Goal: Task Accomplishment & Management: Manage account settings

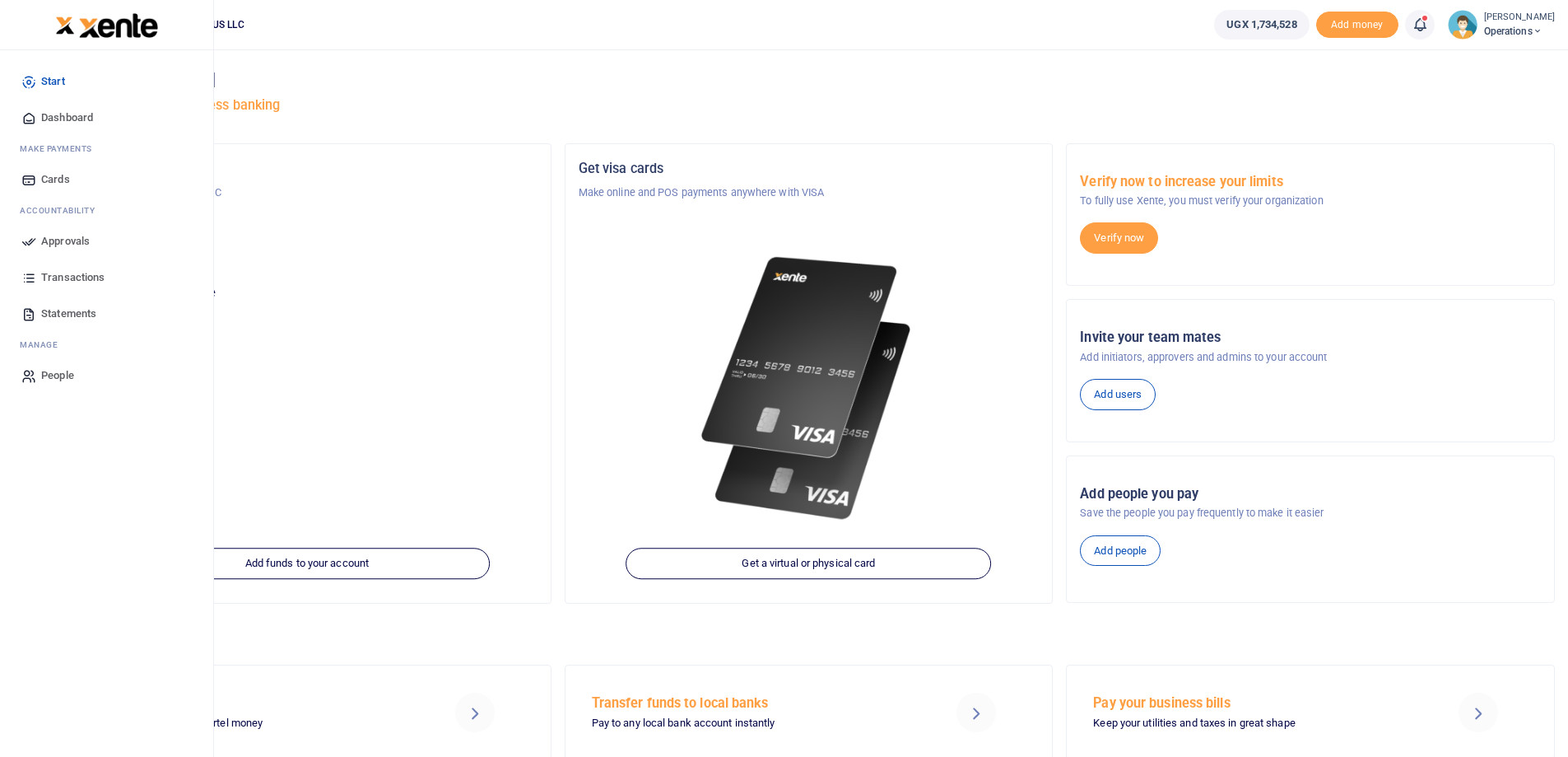
click at [15, 223] on li "Ac countability" at bounding box center [107, 210] width 187 height 25
click at [90, 248] on span "Approvals" at bounding box center [65, 241] width 49 height 16
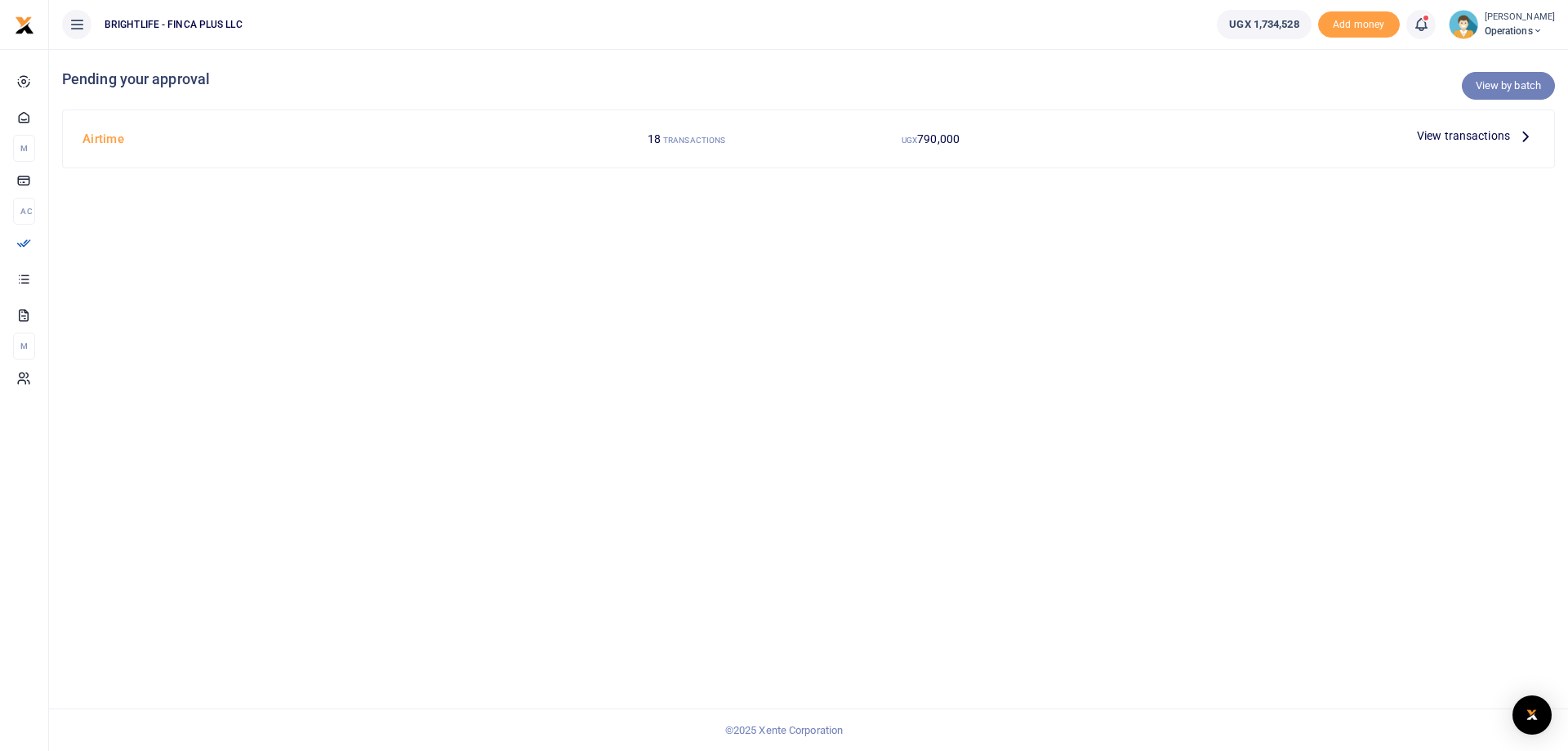
click at [1498, 77] on link "View by batch" at bounding box center [1509, 85] width 94 height 28
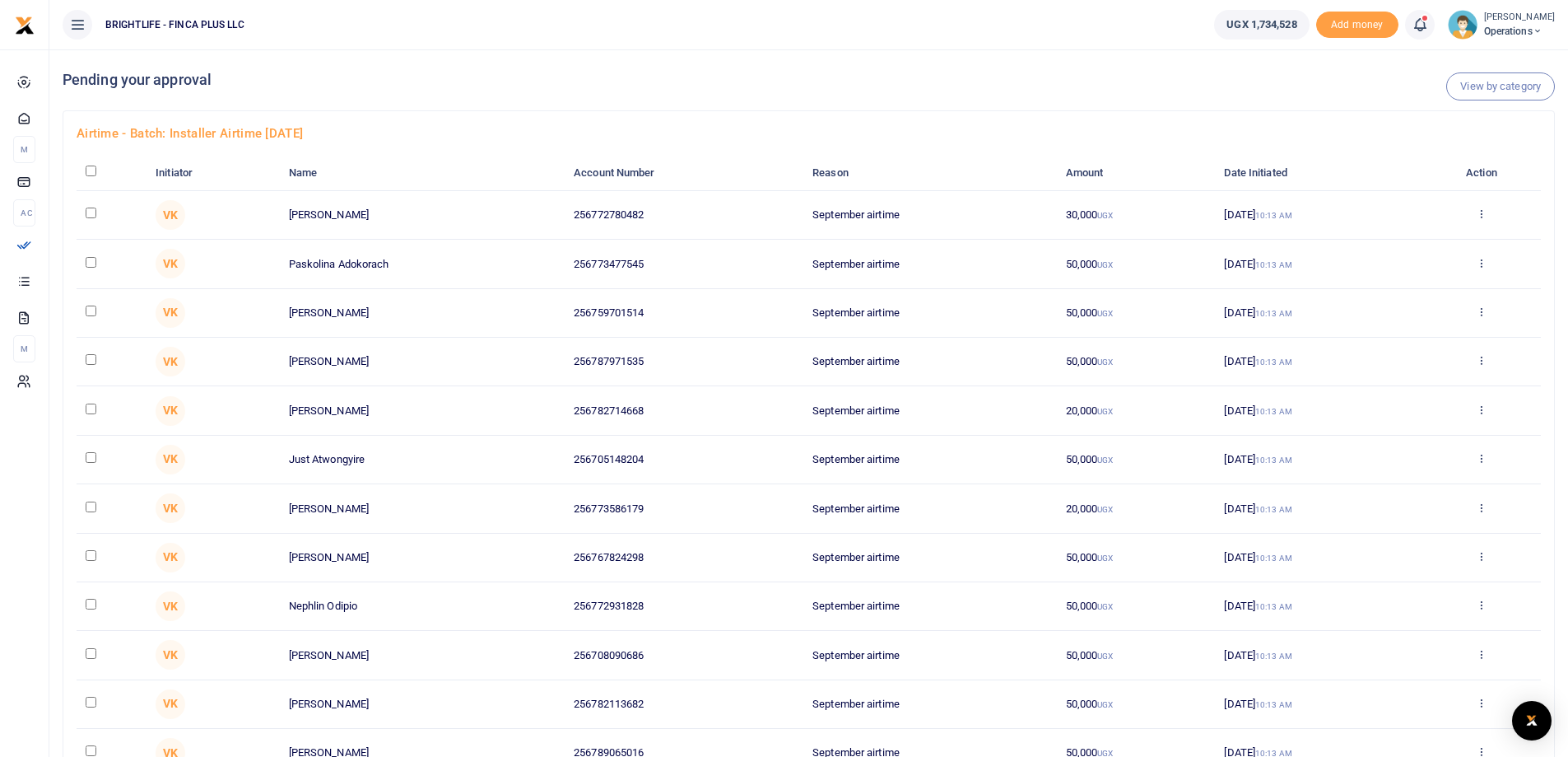
click at [92, 171] on input "checkbox" at bounding box center [91, 171] width 11 height 11
checkbox input "true"
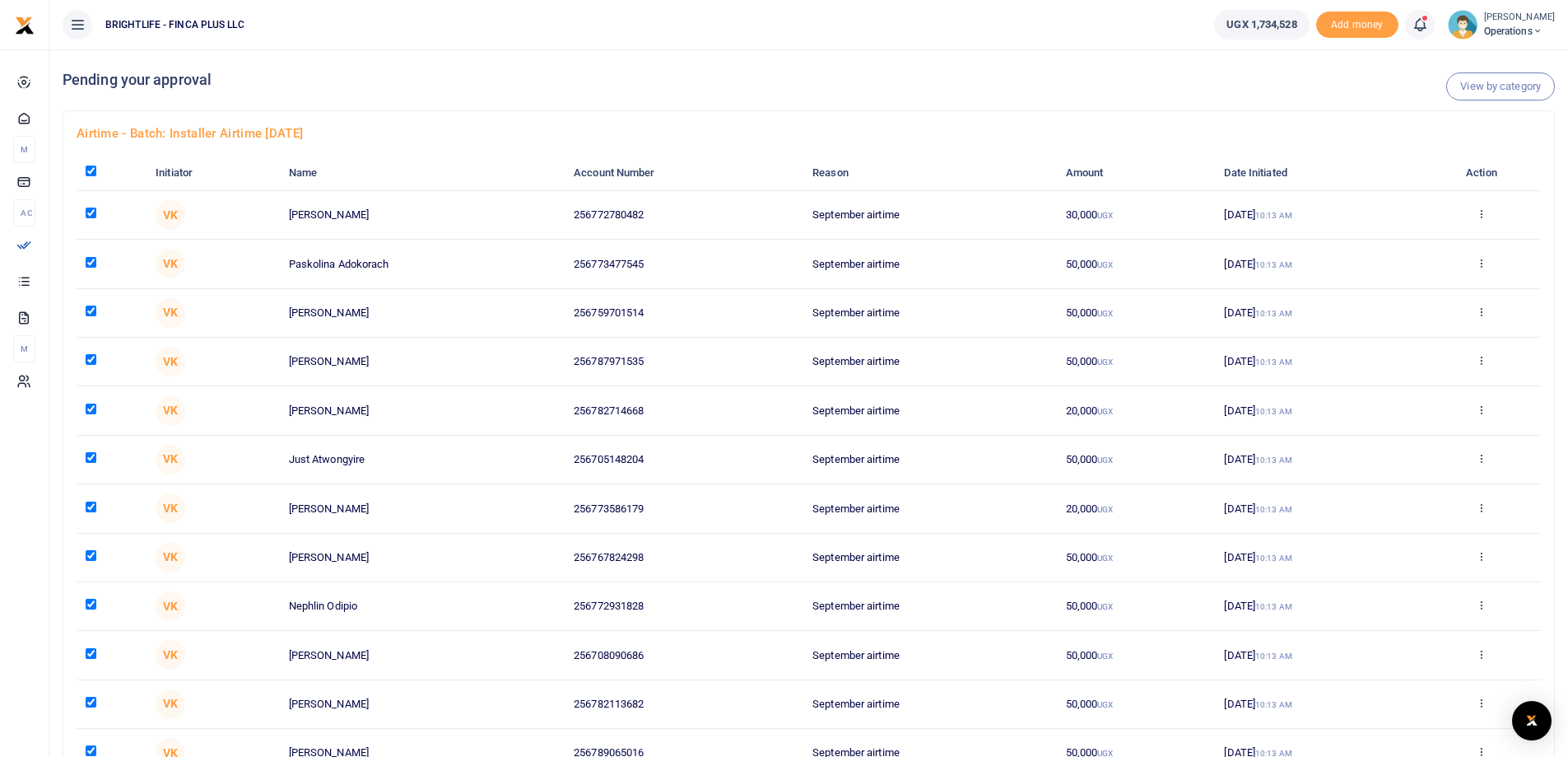
checkbox input "true"
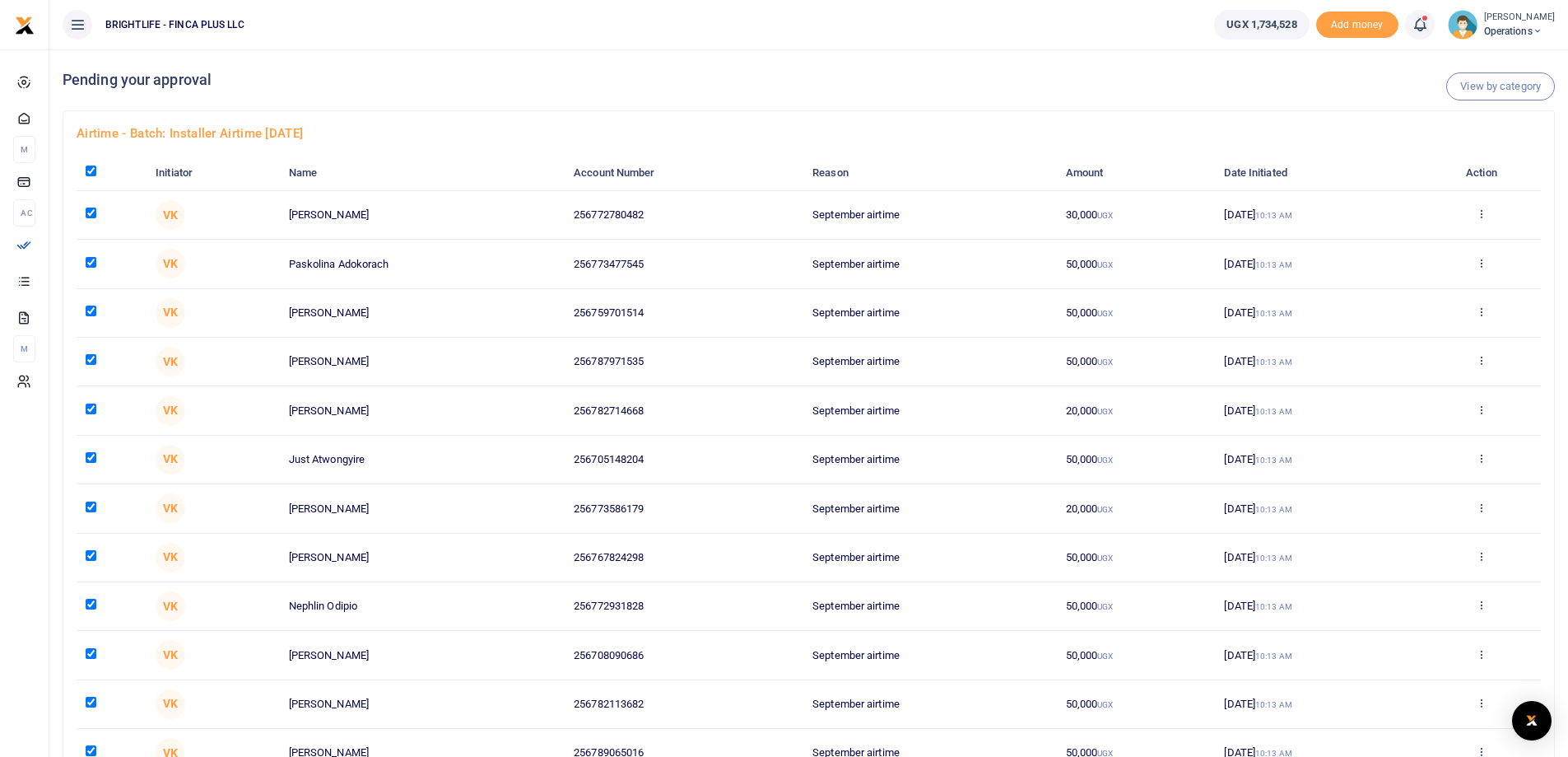
checkbox input "true"
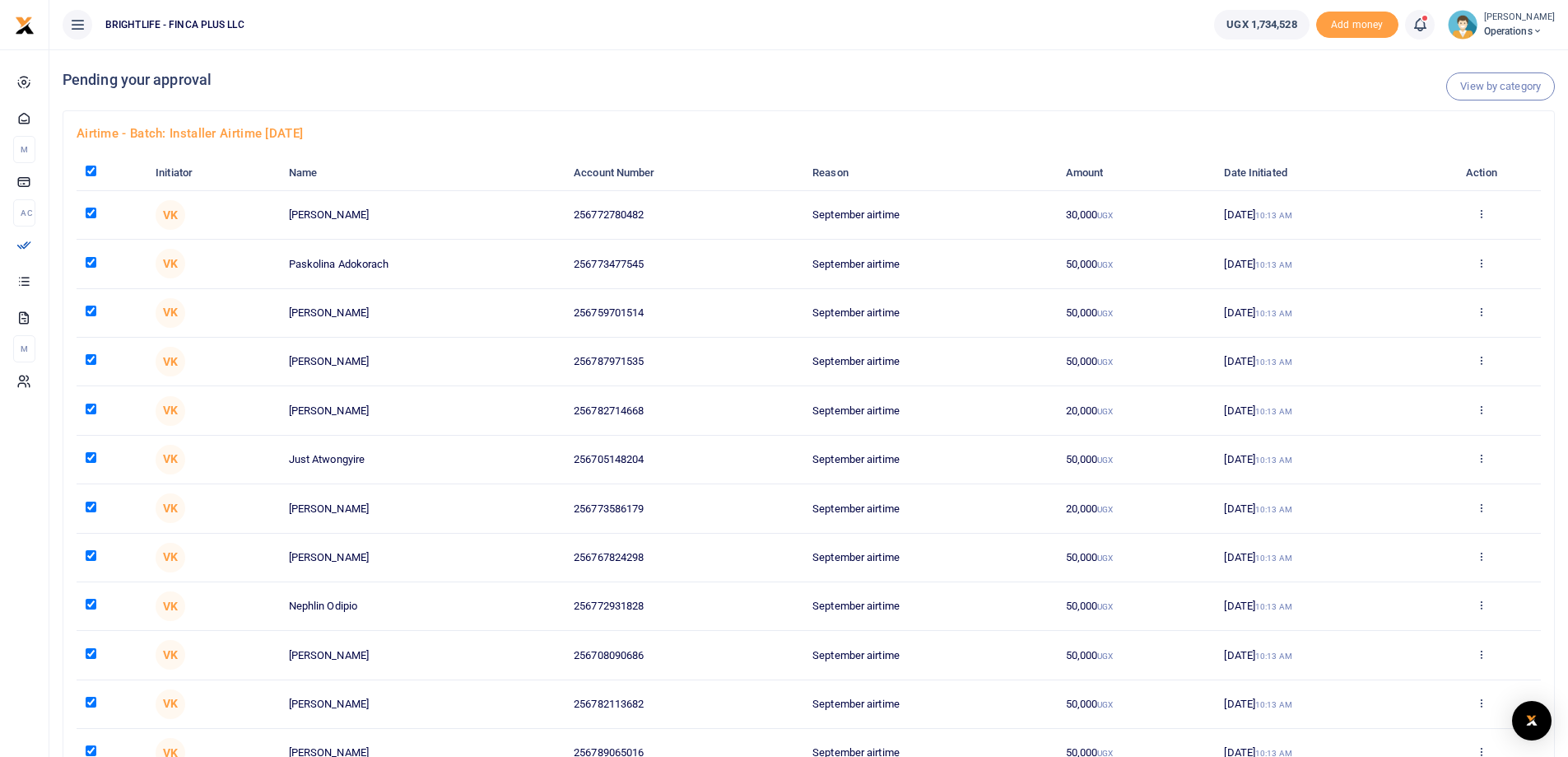
checkbox input "true"
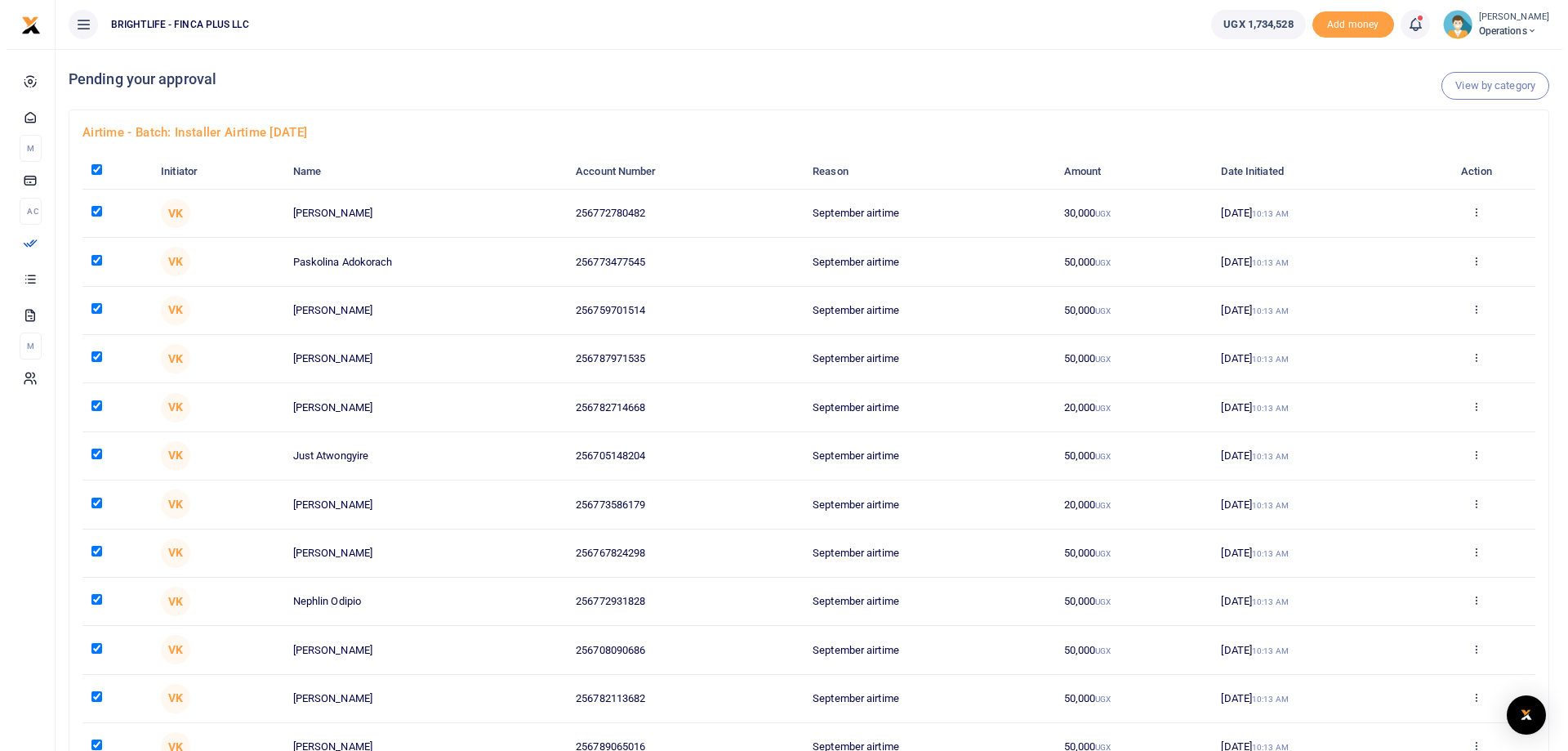
scroll to position [416, 0]
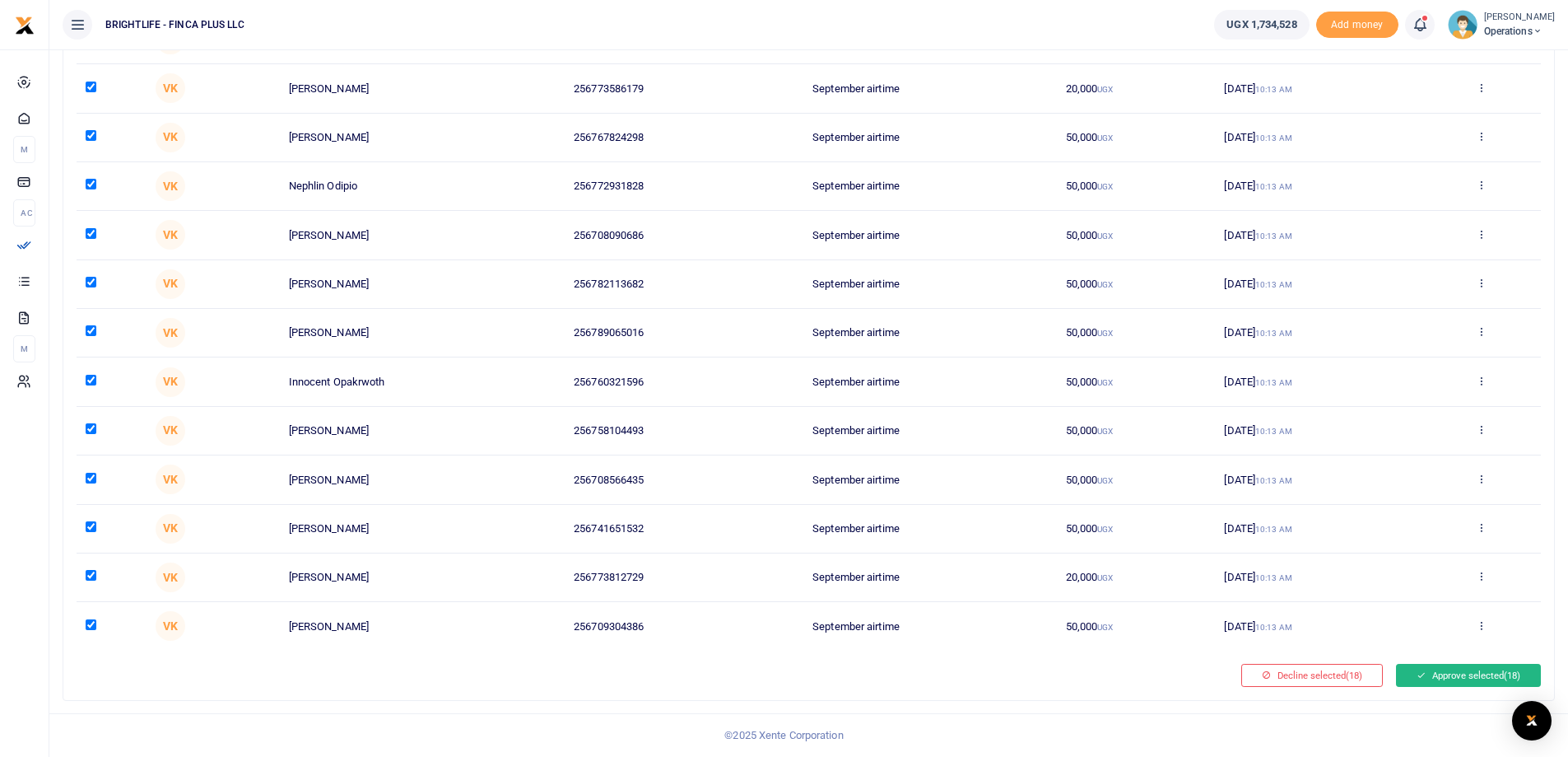
click at [1479, 681] on button "Approve selected (18)" at bounding box center [1468, 675] width 145 height 23
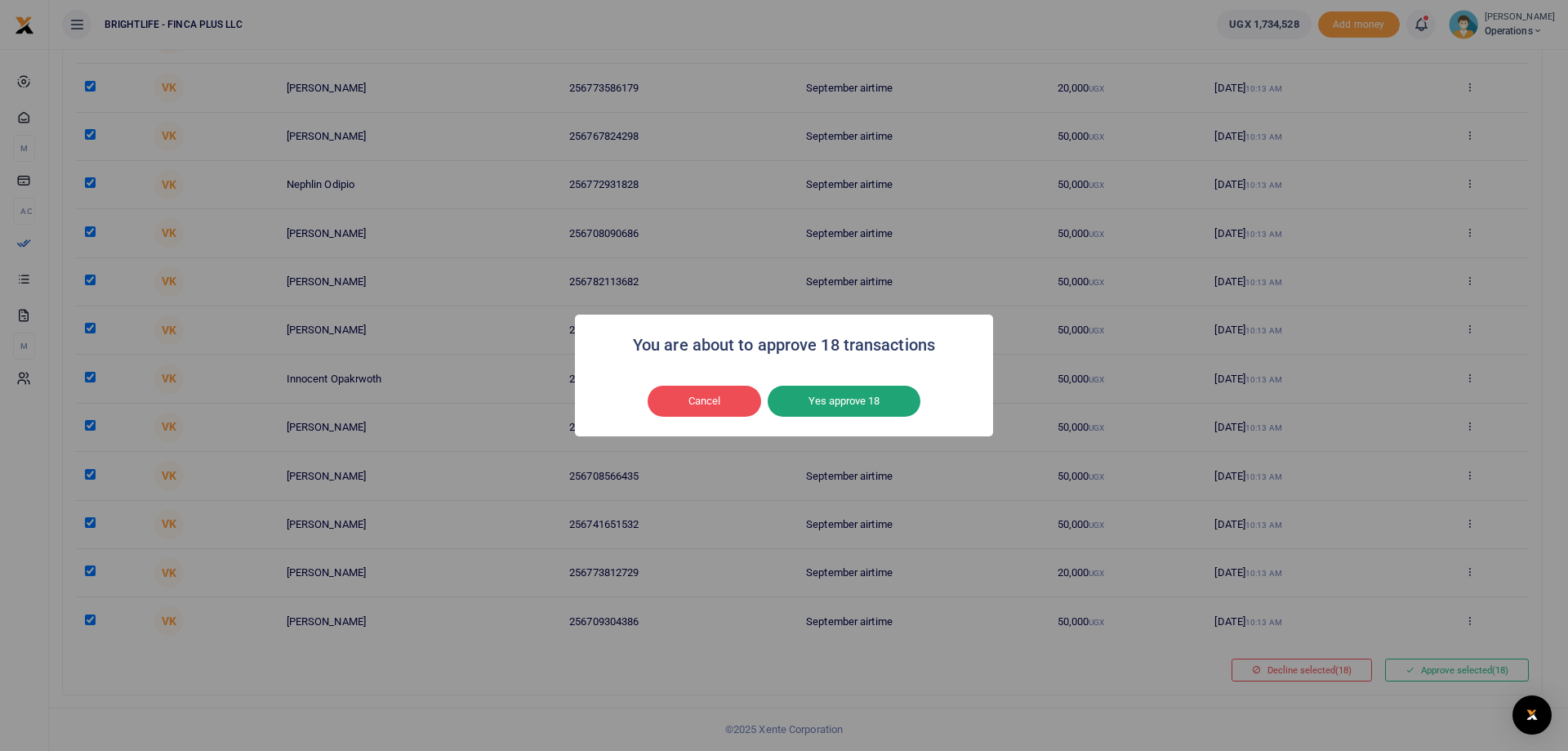
click at [868, 400] on button "Yes approve 18" at bounding box center [844, 401] width 153 height 31
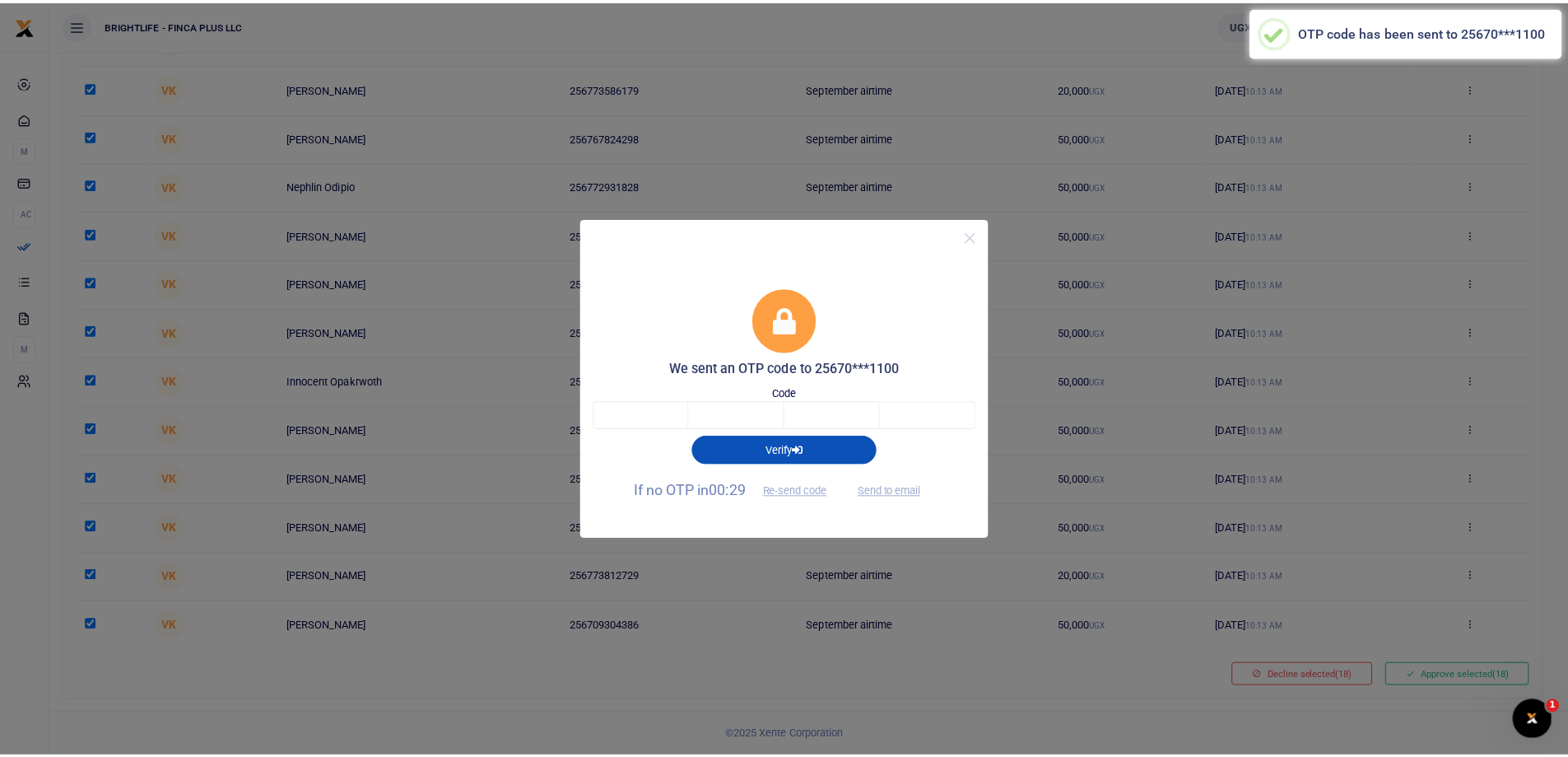
scroll to position [0, 0]
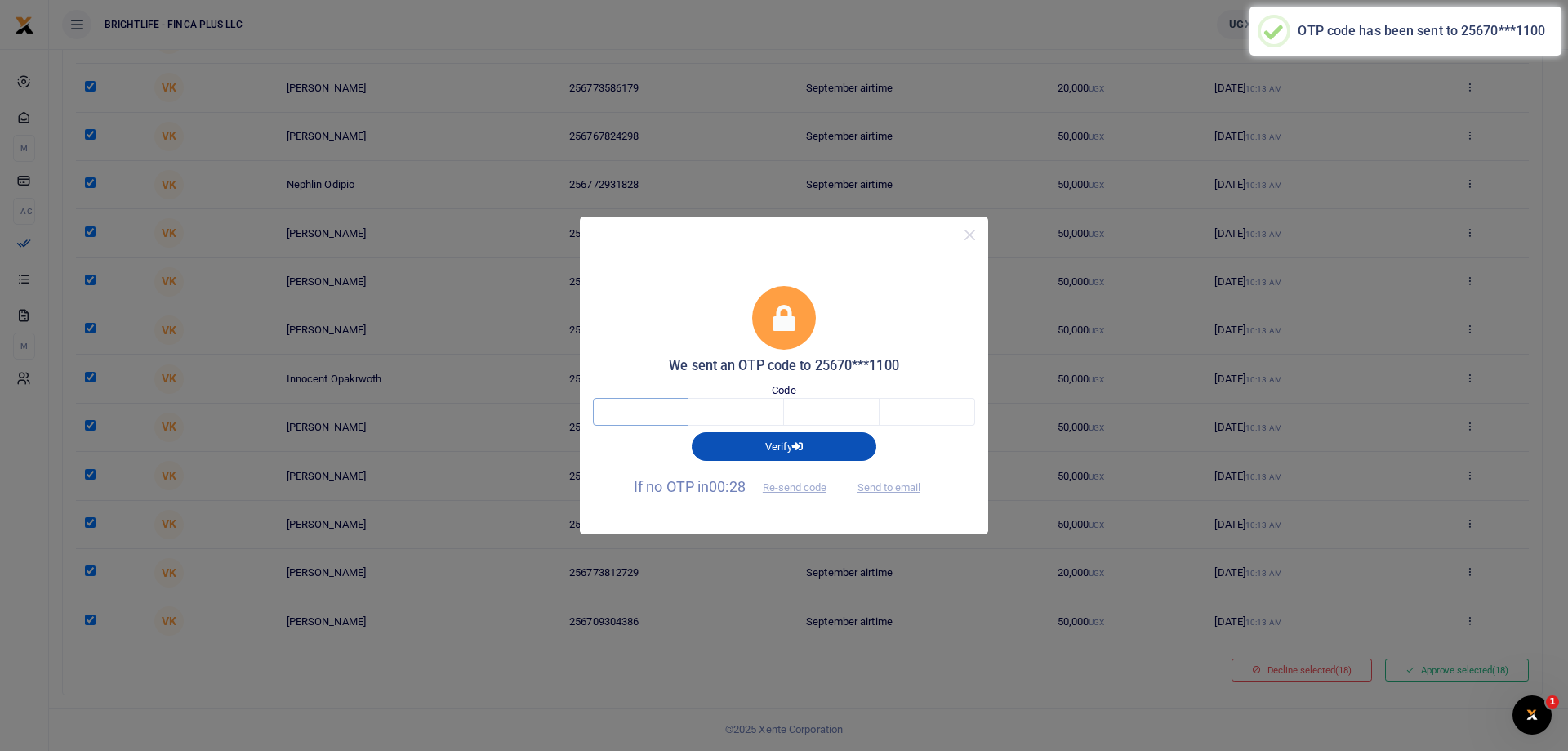
click at [656, 416] on input "text" at bounding box center [640, 411] width 95 height 28
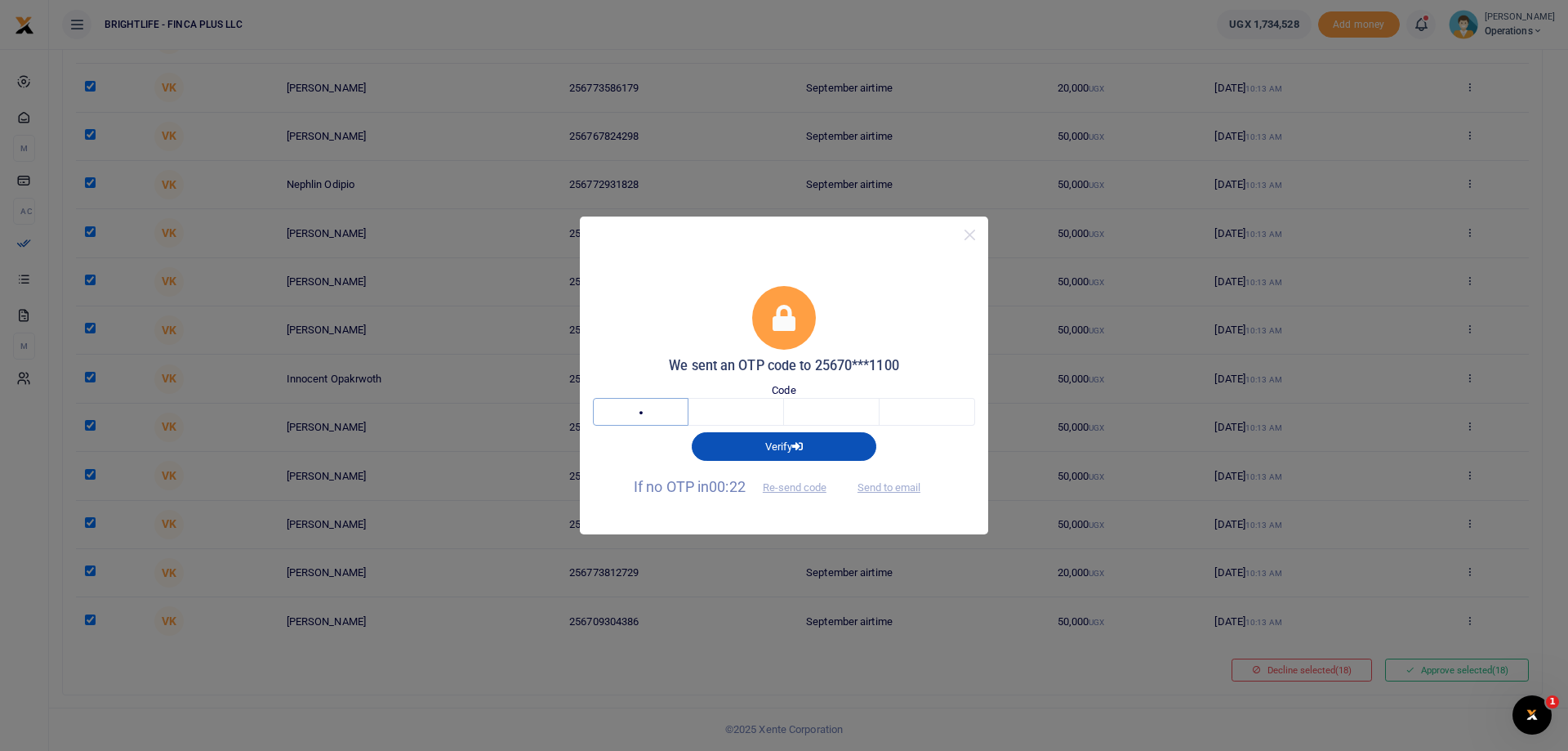
type input "7"
type input "3"
type input "2"
type input "9"
